Goal: Information Seeking & Learning: Learn about a topic

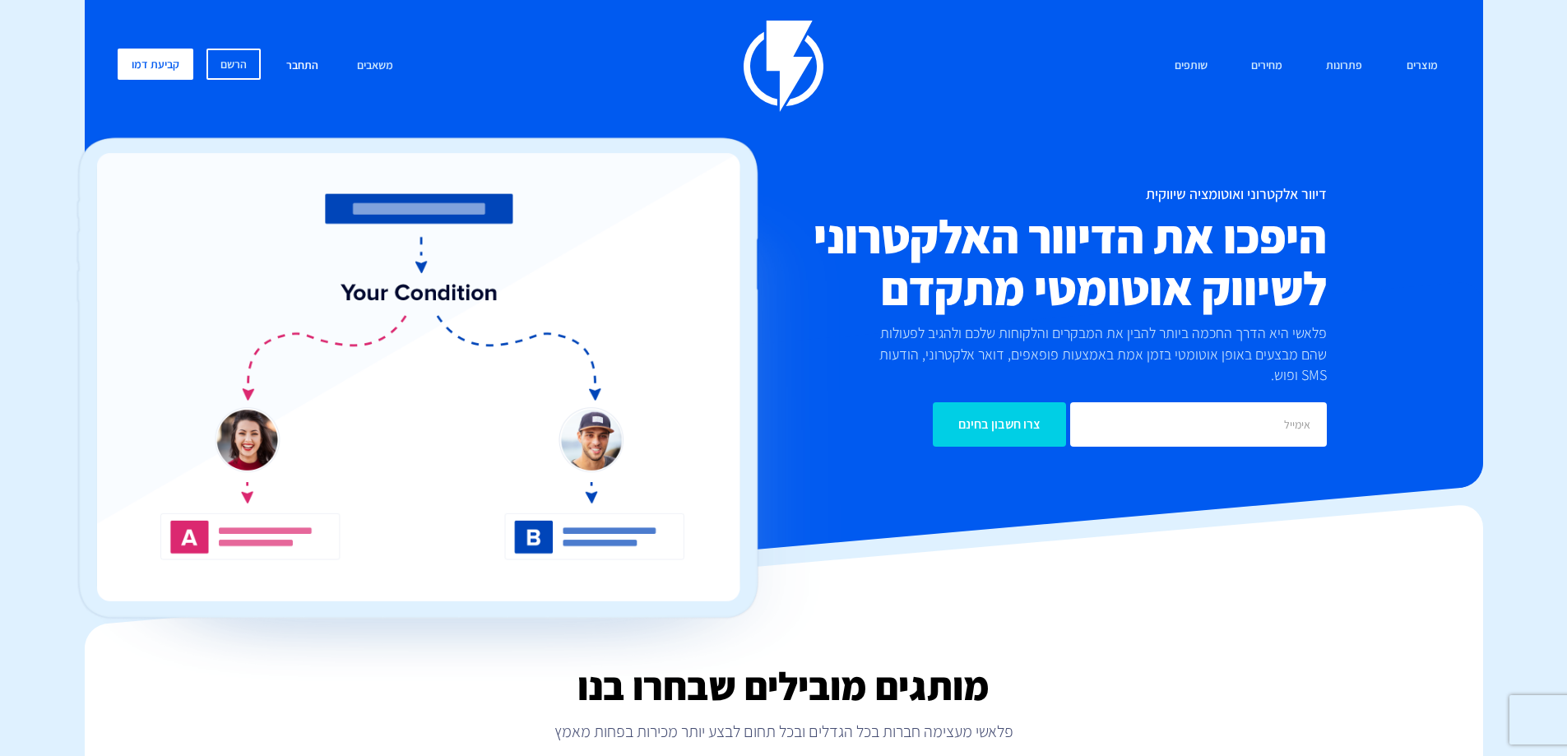
click at [309, 64] on link "התחבר" at bounding box center [302, 66] width 57 height 35
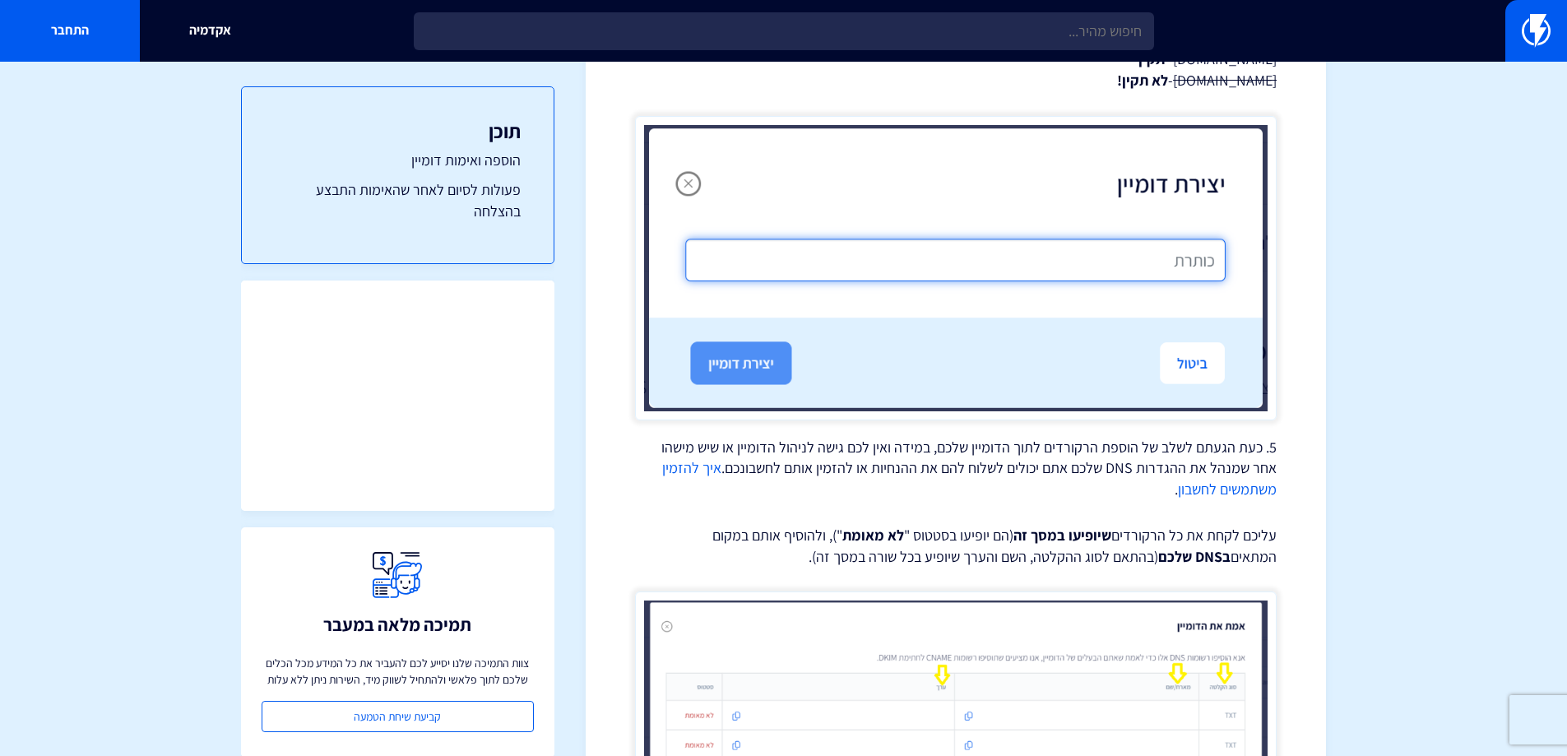
click at [1158, 244] on img at bounding box center [956, 268] width 642 height 304
click at [1150, 260] on img at bounding box center [956, 268] width 642 height 304
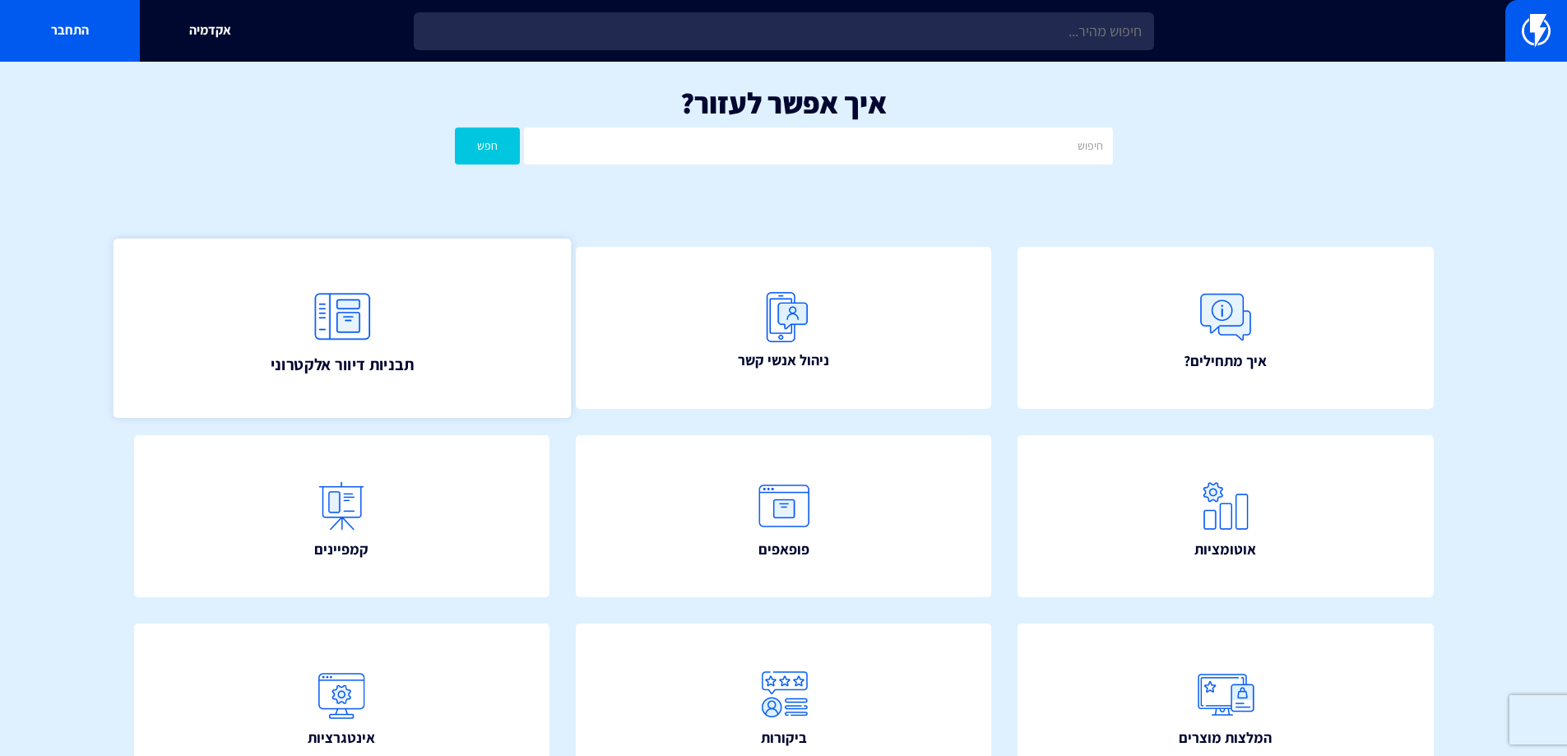
scroll to position [247, 0]
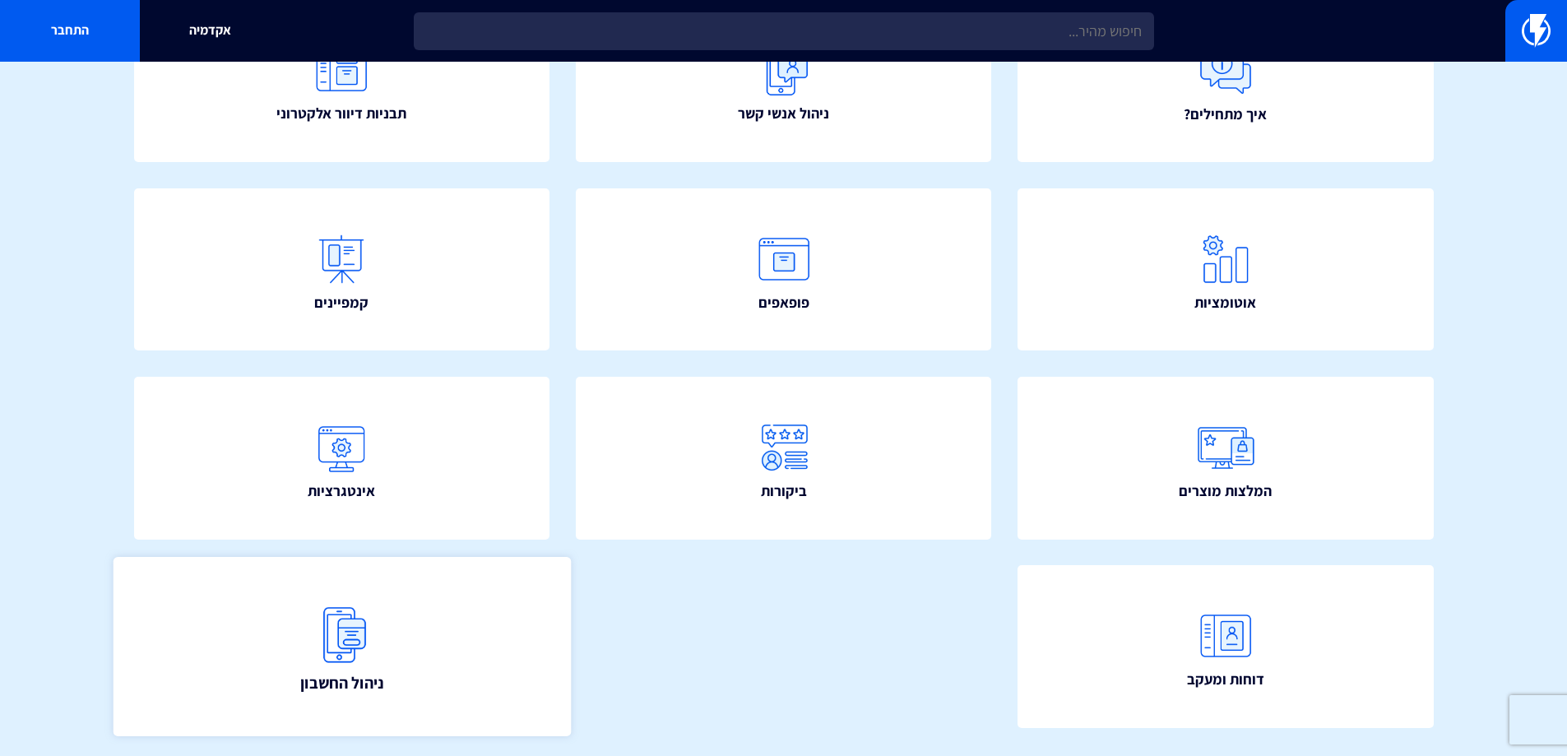
click at [401, 656] on link "ניהול החשבון" at bounding box center [341, 646] width 457 height 179
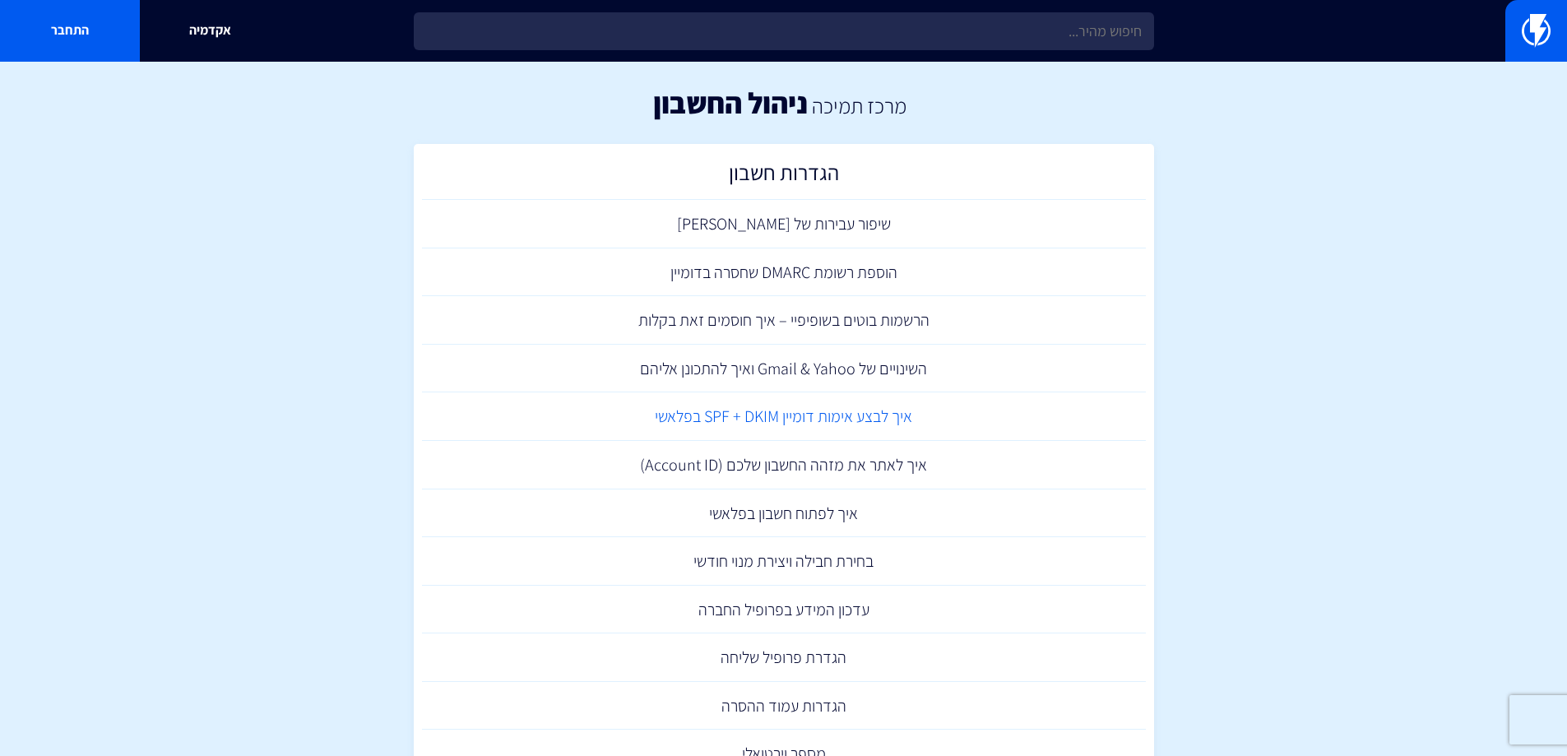
click at [878, 417] on link "איך לבצע אימות דומיין SPF + DKIM בפלאשי" at bounding box center [784, 416] width 724 height 49
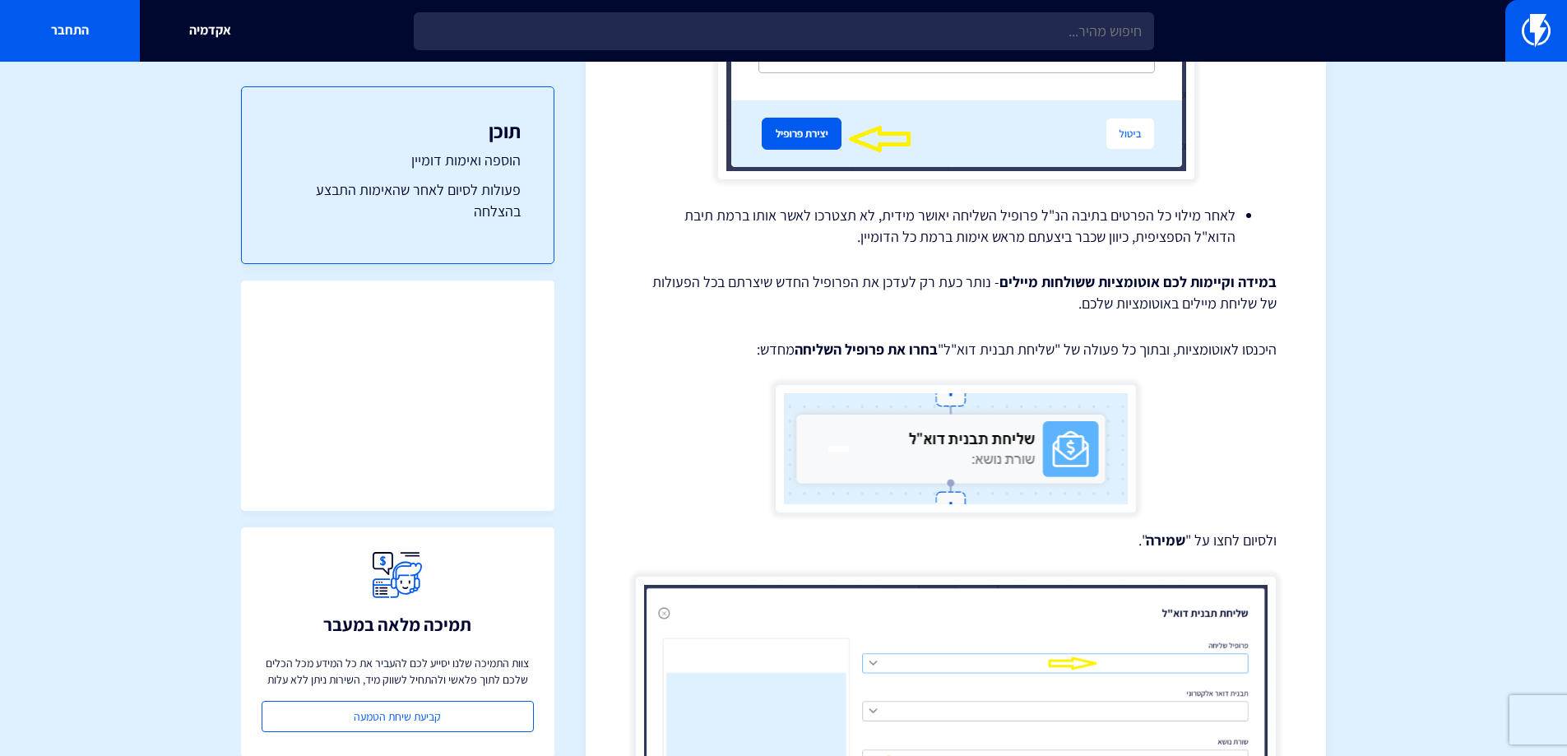
scroll to position [4872, 0]
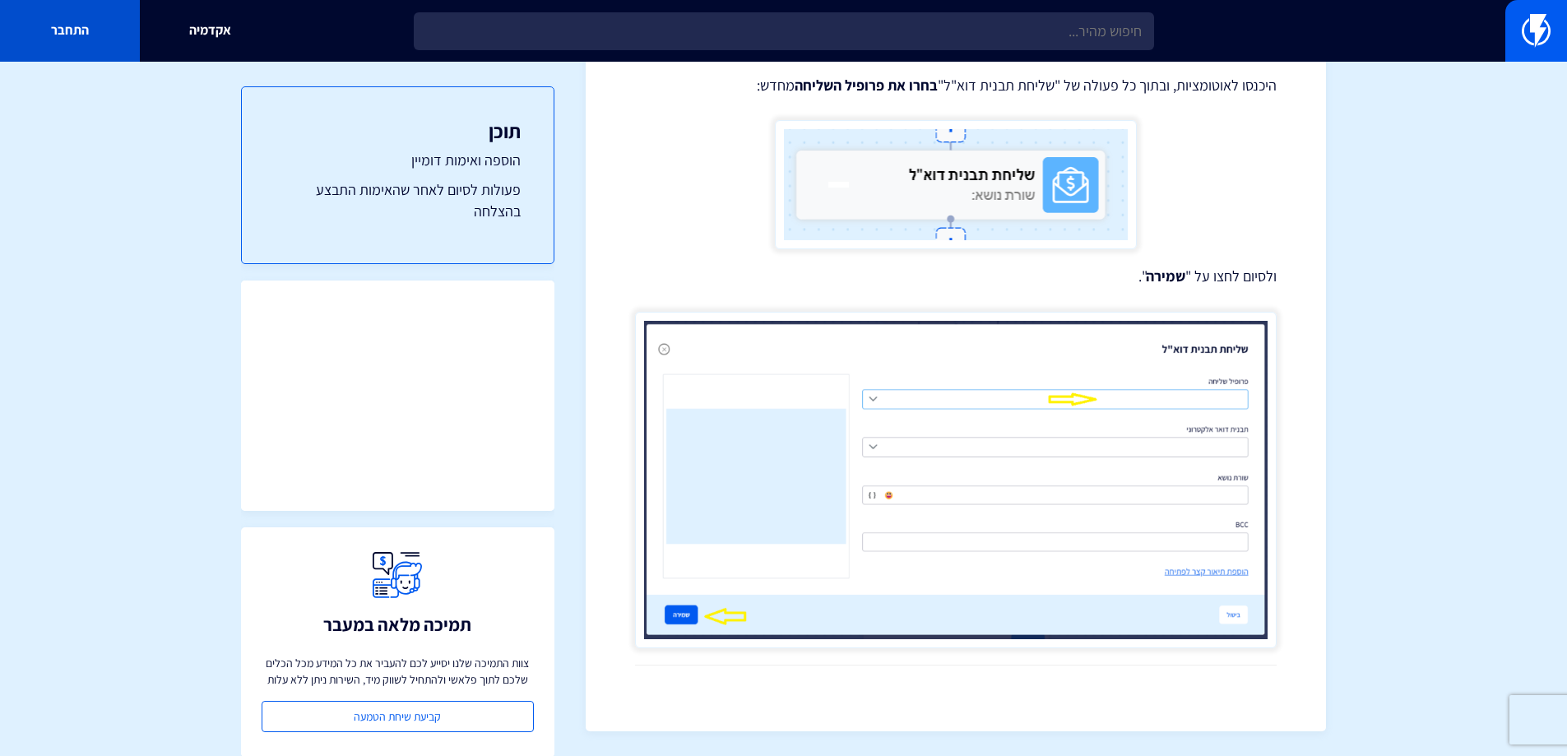
click at [91, 31] on link "התחבר" at bounding box center [70, 31] width 140 height 62
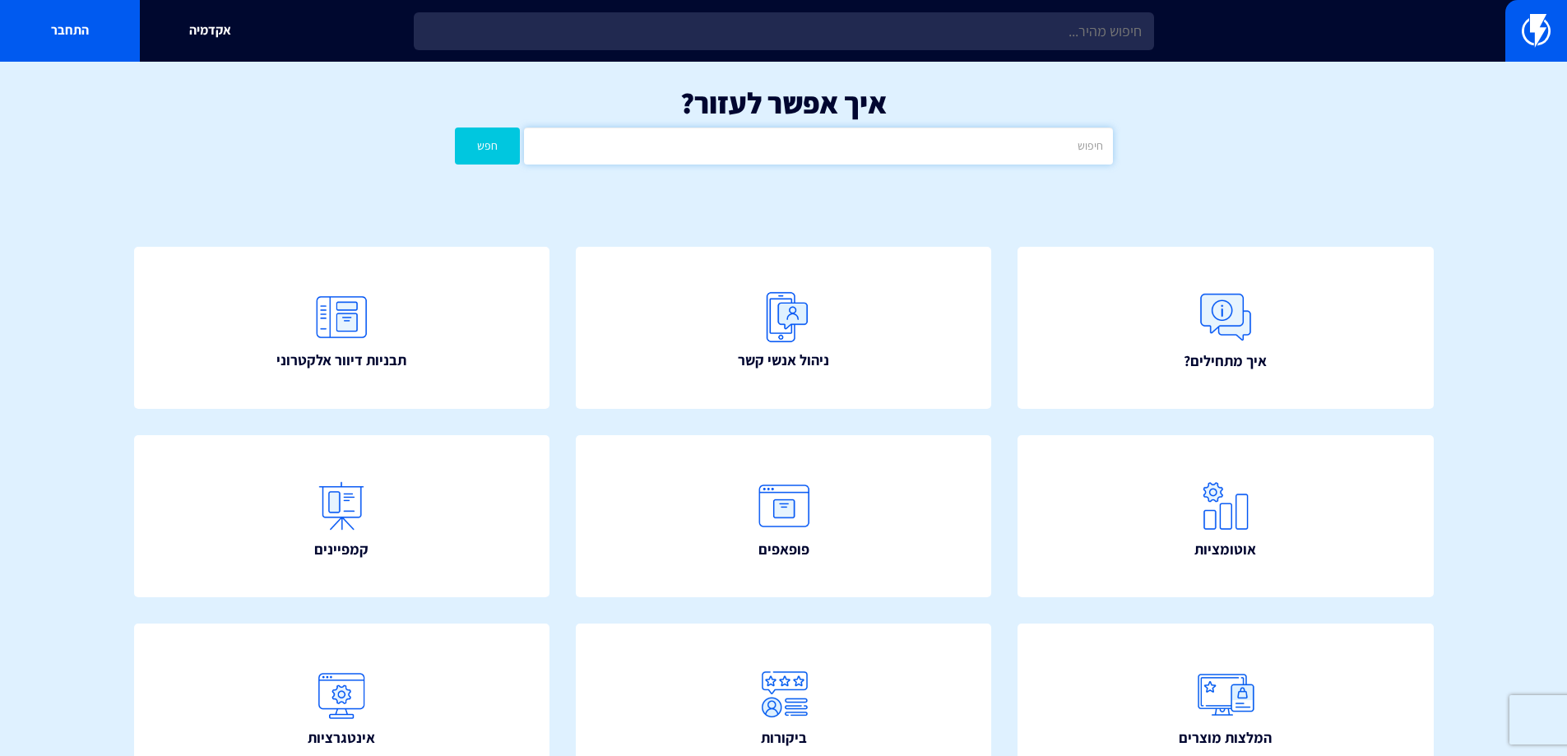
click at [1009, 146] on input "text" at bounding box center [818, 146] width 588 height 37
type input "תמיכה"
click at [455, 128] on button "חפש" at bounding box center [488, 146] width 66 height 37
click at [81, 41] on link "התחבר" at bounding box center [70, 31] width 140 height 62
